Goal: Transaction & Acquisition: Purchase product/service

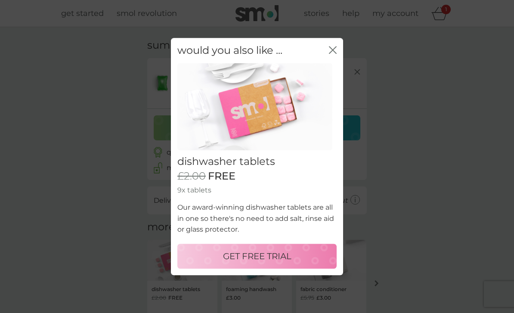
click at [283, 257] on p "GET FREE TRIAL" at bounding box center [257, 256] width 68 height 14
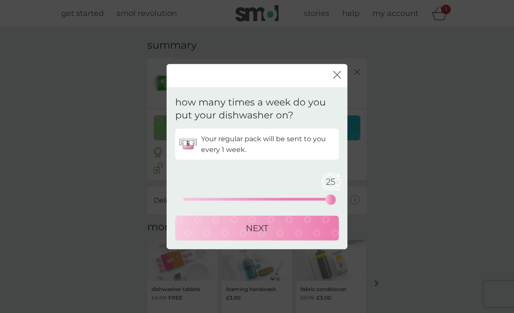
click at [280, 226] on div "NEXT" at bounding box center [257, 228] width 146 height 14
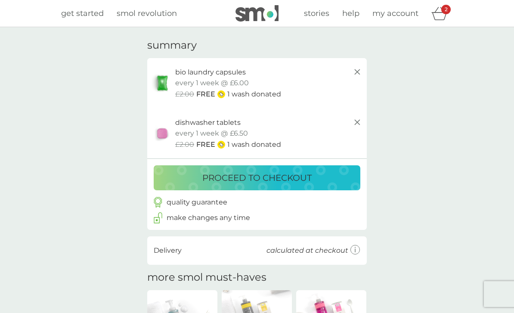
click at [259, 176] on p "proceed to checkout" at bounding box center [256, 178] width 109 height 14
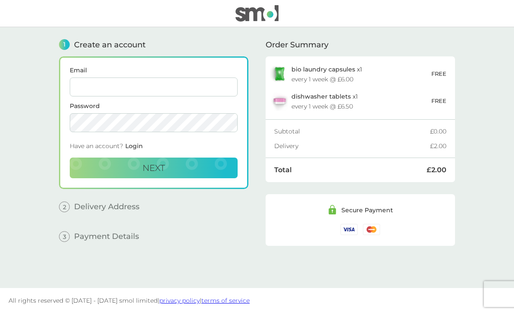
click at [112, 90] on input "Email" at bounding box center [154, 86] width 168 height 19
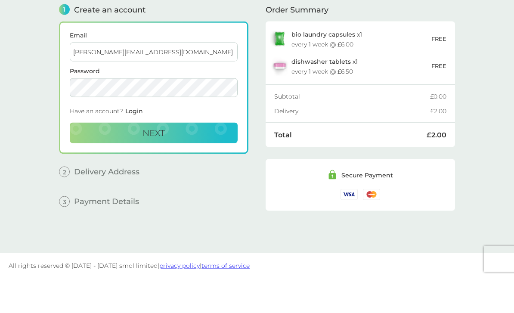
type input "[PERSON_NAME][EMAIL_ADDRESS][DOMAIN_NAME]"
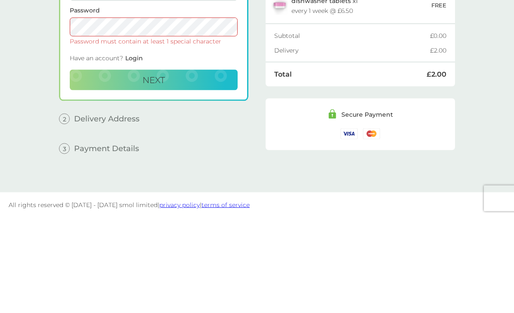
click at [169, 165] on button "Next" at bounding box center [154, 175] width 168 height 21
click at [183, 165] on button "Next" at bounding box center [154, 175] width 168 height 21
click at [192, 165] on button "Next" at bounding box center [154, 175] width 168 height 21
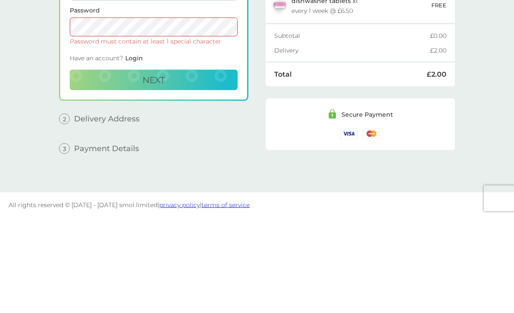
click at [197, 165] on button "Next" at bounding box center [154, 175] width 168 height 21
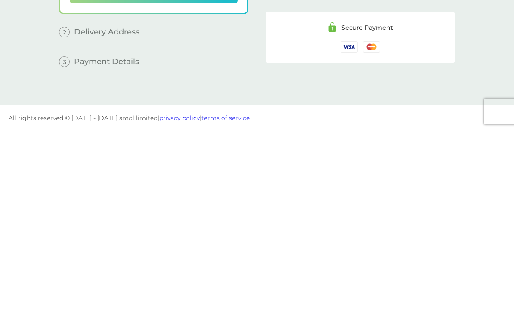
scroll to position [0, 0]
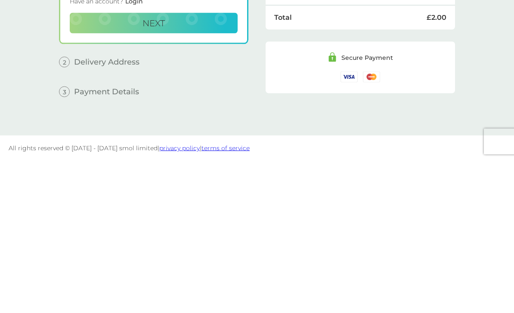
click at [123, 240] on span "Payment Details" at bounding box center [106, 244] width 65 height 8
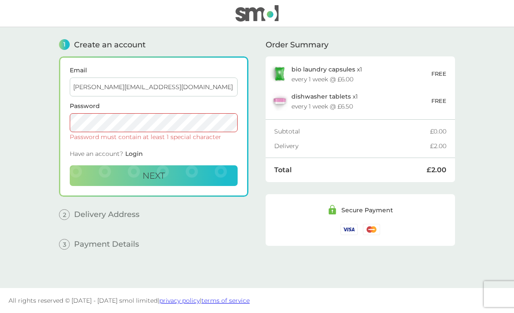
click at [251, 92] on div "1 Create an account Email [PERSON_NAME][EMAIL_ADDRESS][DOMAIN_NAME] Password Pa…" at bounding box center [257, 151] width 396 height 248
click at [160, 170] on span "Next" at bounding box center [154, 175] width 22 height 10
click at [260, 96] on div "1 Create an account Email [PERSON_NAME][EMAIL_ADDRESS][DOMAIN_NAME] Password Pa…" at bounding box center [257, 151] width 396 height 248
click at [119, 211] on span "Delivery Address" at bounding box center [106, 215] width 65 height 8
click at [129, 211] on span "Delivery Address" at bounding box center [106, 215] width 65 height 8
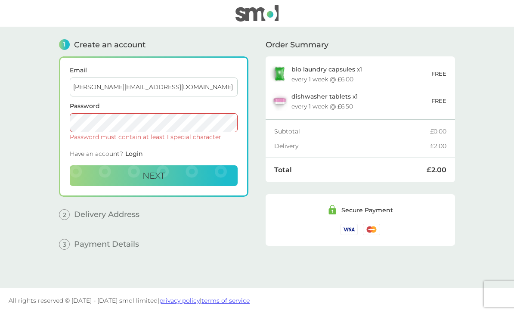
click at [106, 240] on span "Payment Details" at bounding box center [106, 244] width 65 height 8
click at [115, 240] on span "Payment Details" at bounding box center [106, 244] width 65 height 8
click at [114, 240] on span "Payment Details" at bounding box center [106, 244] width 65 height 8
click at [117, 240] on span "Payment Details" at bounding box center [106, 244] width 65 height 8
click at [351, 224] on img at bounding box center [349, 229] width 17 height 11
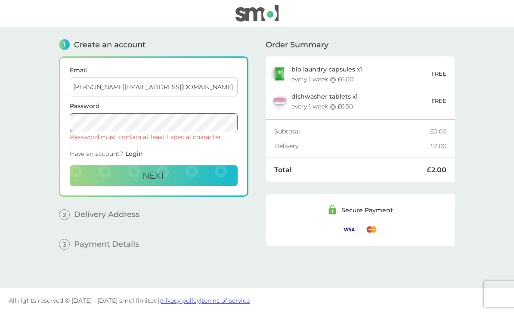
click at [351, 224] on img at bounding box center [349, 229] width 17 height 11
click at [351, 205] on div "Secure Payment" at bounding box center [360, 220] width 168 height 30
click at [347, 207] on div "Secure Payment" at bounding box center [367, 210] width 52 height 6
click at [345, 207] on div "Secure Payment" at bounding box center [367, 210] width 52 height 6
click at [126, 197] on div "2 Delivery Address" at bounding box center [153, 208] width 189 height 23
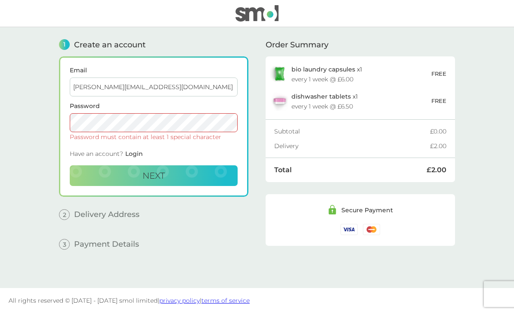
click at [125, 197] on div "2 Delivery Address" at bounding box center [153, 208] width 189 height 23
click at [127, 211] on span "Delivery Address" at bounding box center [106, 215] width 65 height 8
click at [123, 240] on span "Payment Details" at bounding box center [106, 244] width 65 height 8
click at [160, 170] on span "Next" at bounding box center [154, 175] width 22 height 10
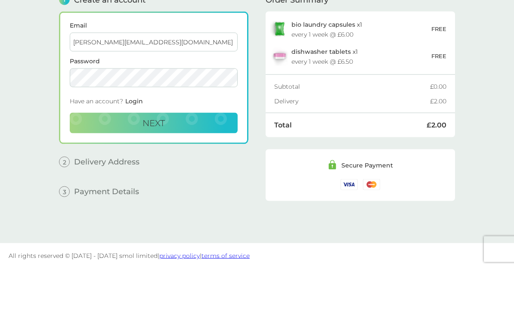
click at [183, 158] on button "Next" at bounding box center [154, 168] width 168 height 21
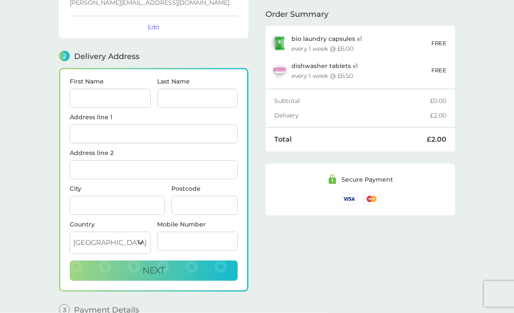
scroll to position [106, 0]
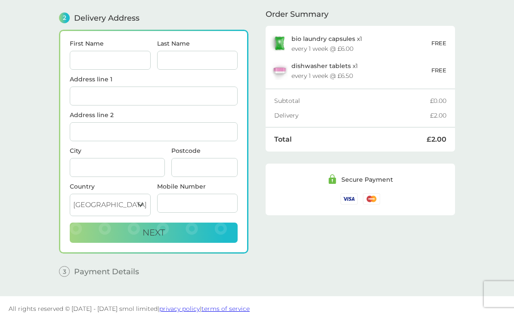
click at [94, 55] on input "First Name" at bounding box center [110, 60] width 81 height 19
type input "[PERSON_NAME]"
click at [210, 61] on input "Last Name" at bounding box center [197, 60] width 81 height 19
type input "Fonjun"
click at [90, 104] on input "Address line 1" at bounding box center [154, 96] width 168 height 19
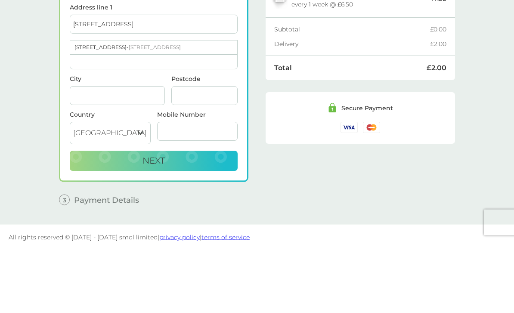
click at [150, 112] on div "[STREET_ADDRESS]" at bounding box center [153, 119] width 167 height 14
type input "[STREET_ADDRESS]"
type input "[GEOGRAPHIC_DATA]"
type input "SE2 9BX"
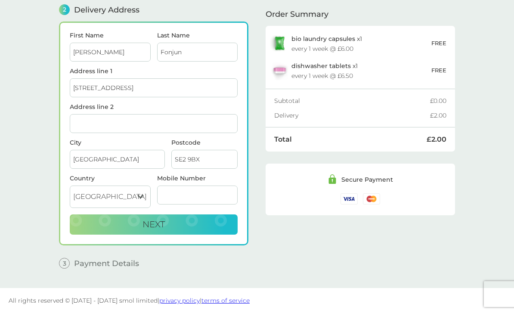
click at [167, 226] on button "Next" at bounding box center [154, 224] width 168 height 21
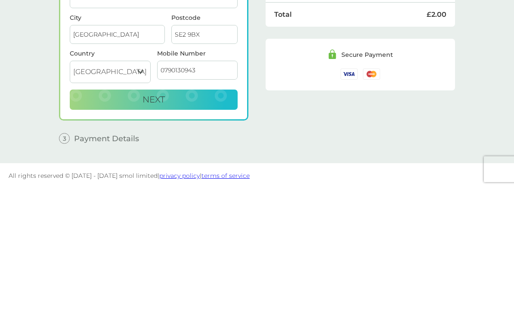
type input "07901309434"
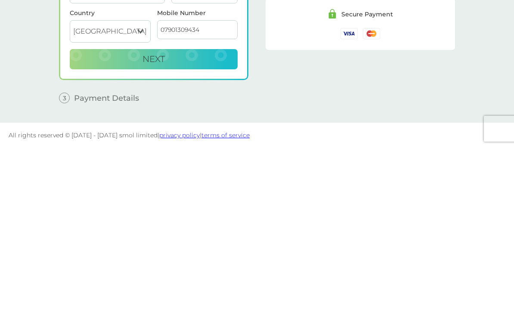
click at [182, 214] on button "Next" at bounding box center [154, 224] width 168 height 21
checkbox input "true"
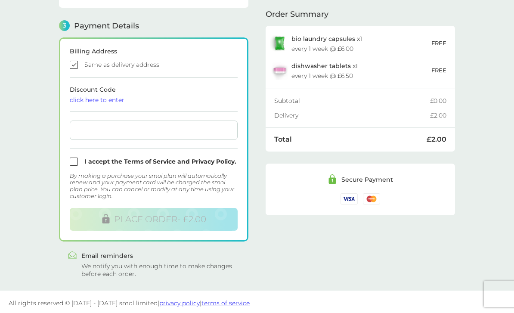
scroll to position [232, 0]
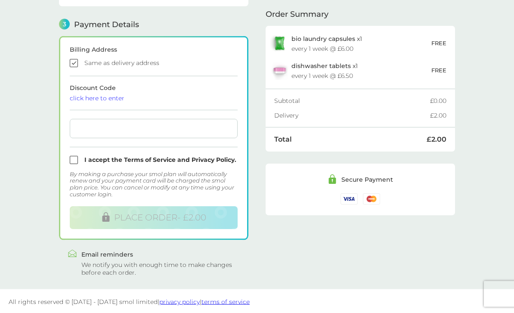
click at [72, 158] on input "checkbox" at bounding box center [154, 160] width 168 height 8
checkbox input "true"
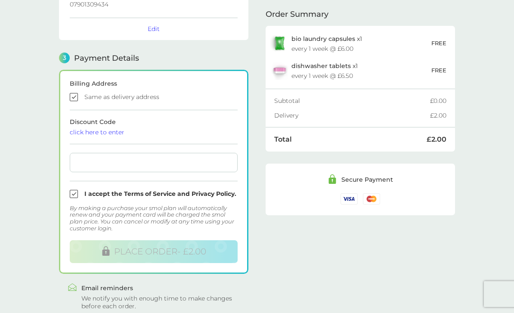
scroll to position [198, 0]
